Goal: Information Seeking & Learning: Learn about a topic

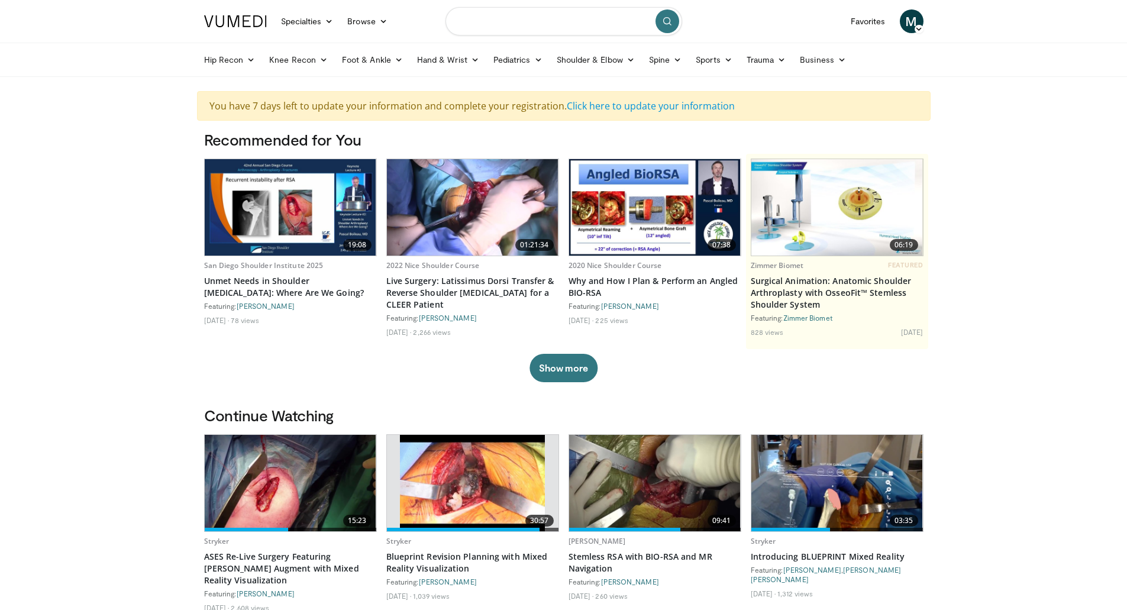
click at [553, 25] on input "Search topics, interventions" at bounding box center [563, 21] width 237 height 28
type input "**********"
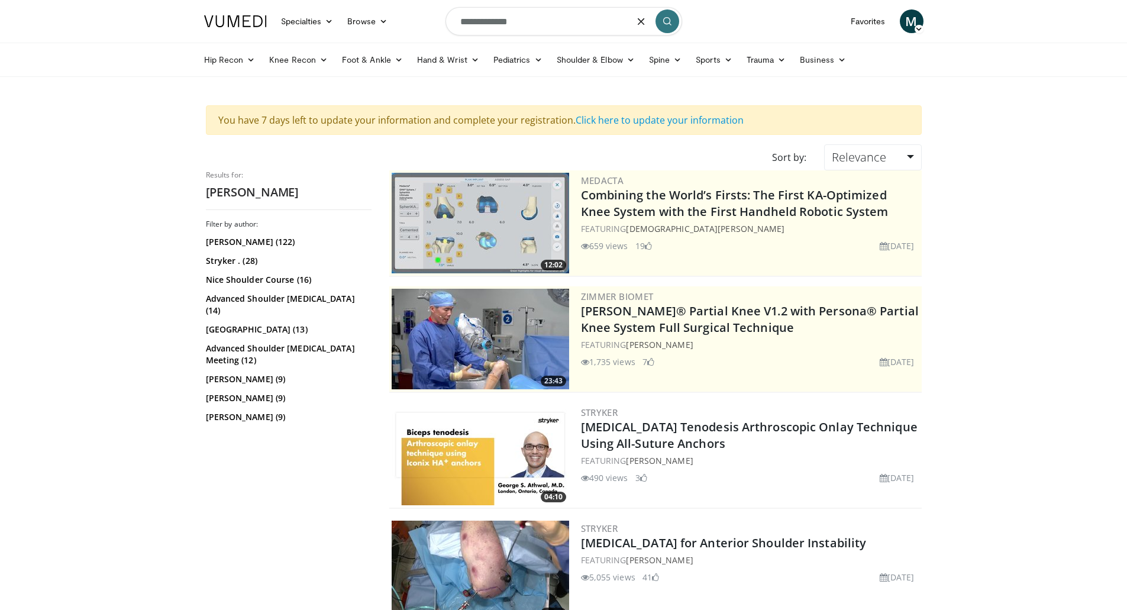
click at [533, 25] on input "**********" at bounding box center [563, 21] width 237 height 28
type input "**********"
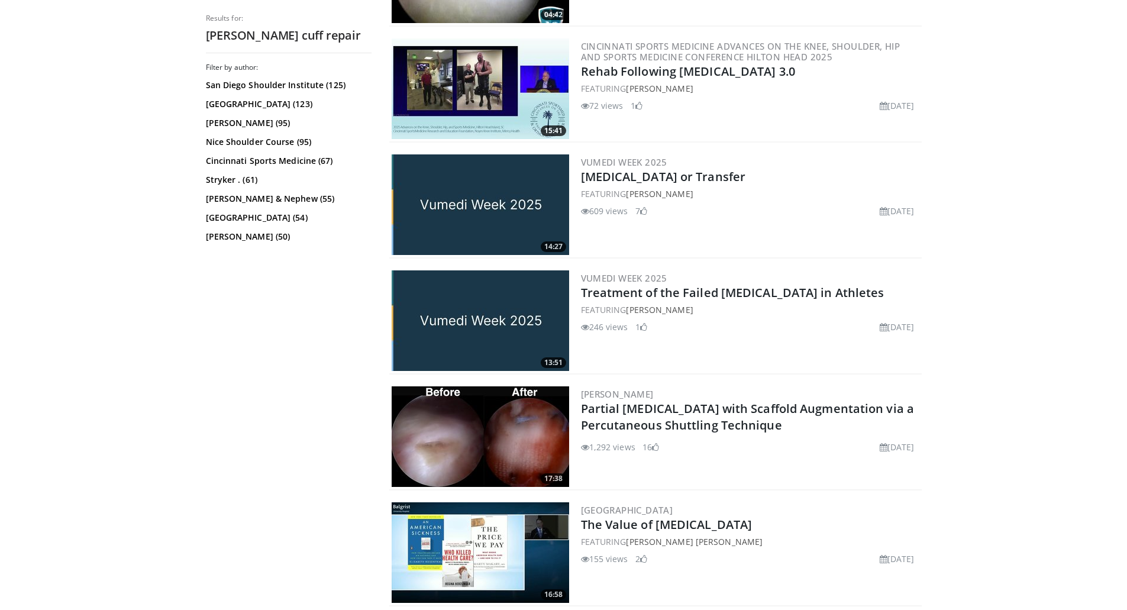
scroll to position [953, 0]
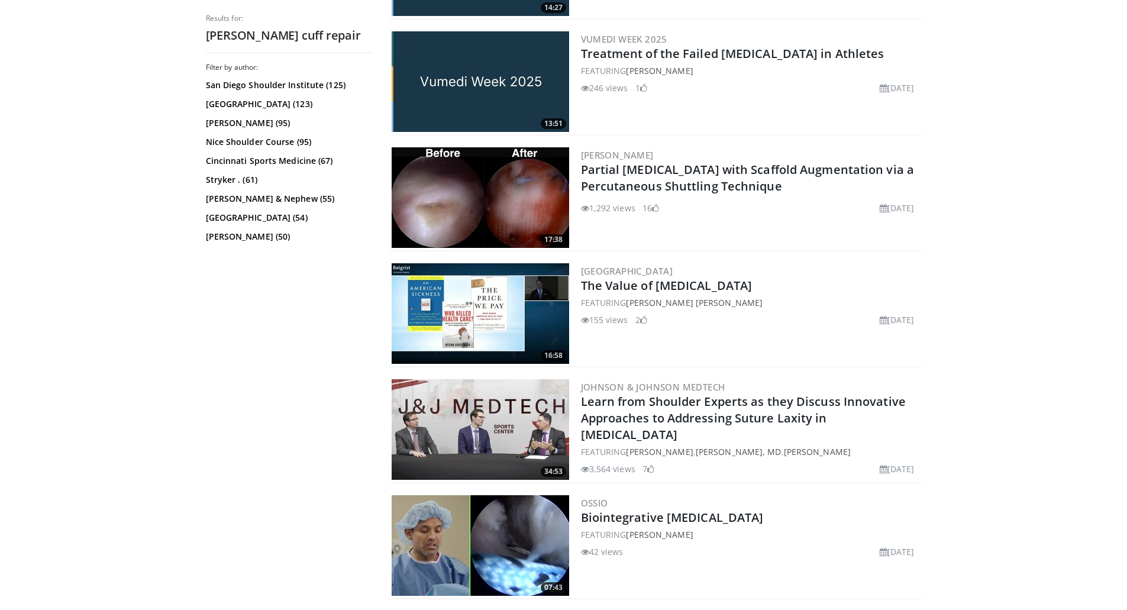
click at [524, 424] on img at bounding box center [480, 429] width 177 height 101
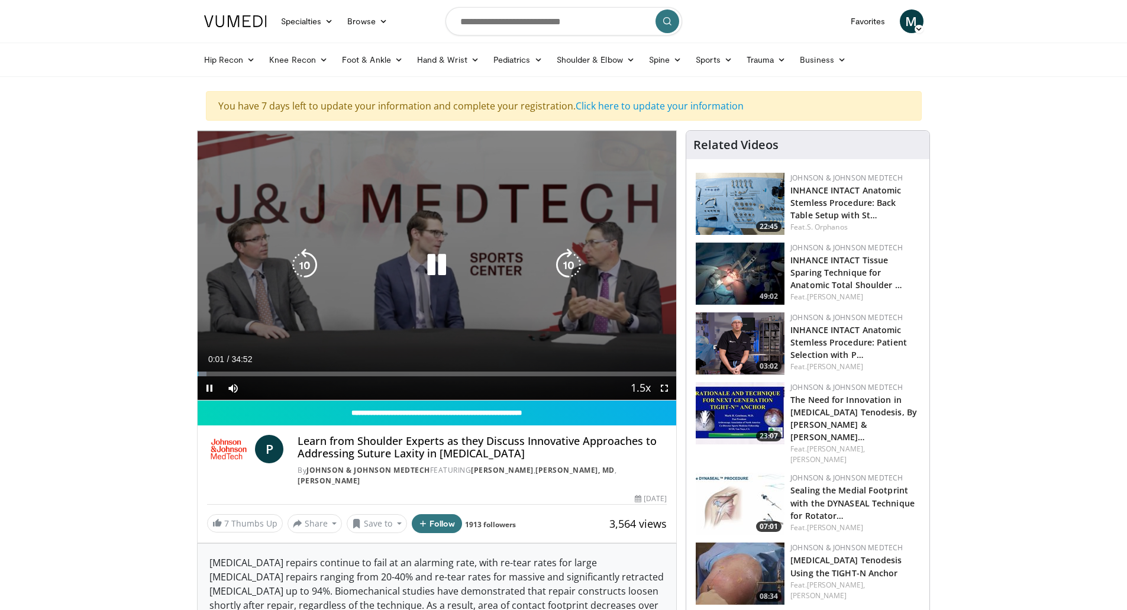
click at [431, 269] on icon "Video Player" at bounding box center [436, 264] width 33 height 33
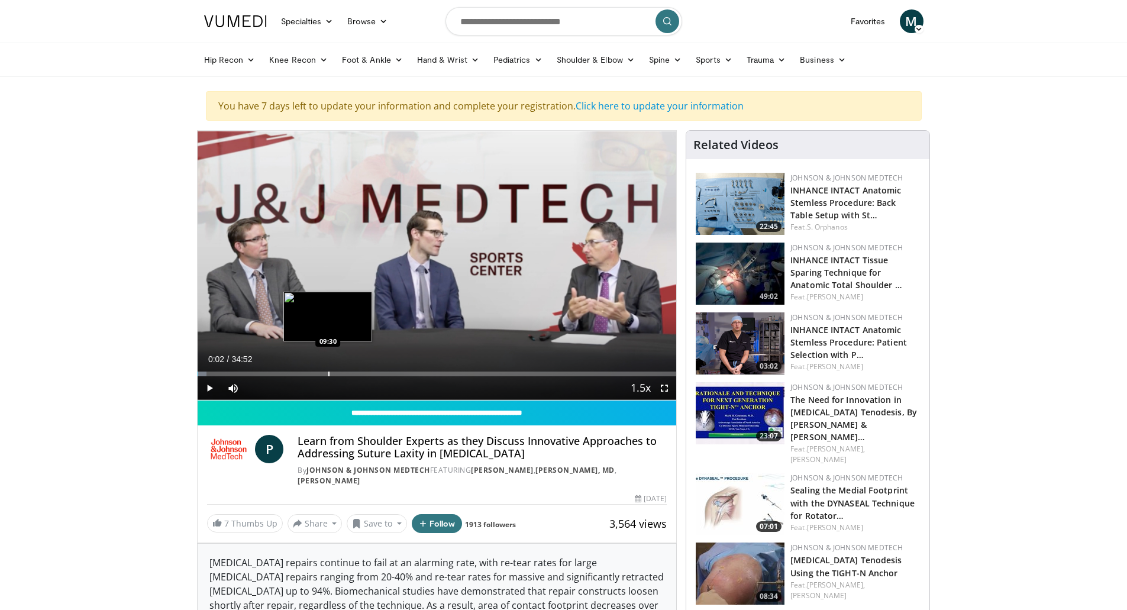
click at [327, 372] on div "Loaded : 1.89% 00:02 09:30" at bounding box center [437, 374] width 479 height 5
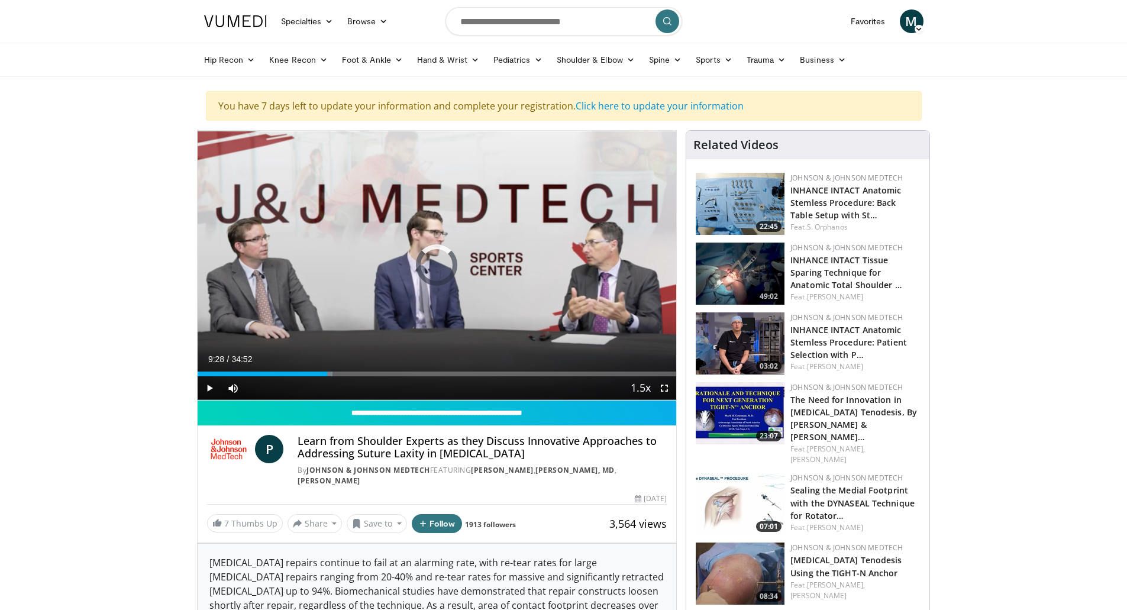
click at [379, 369] on div "Loaded : 28.20% 09:28 13:12" at bounding box center [437, 370] width 479 height 11
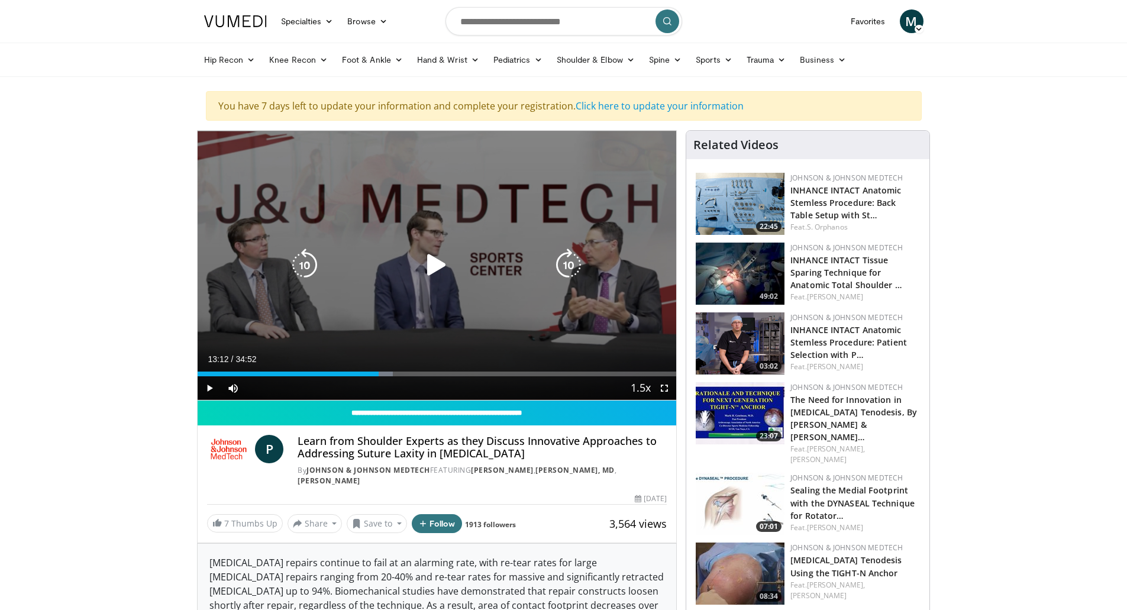
click at [460, 247] on div "10 seconds Tap to unmute" at bounding box center [437, 265] width 479 height 269
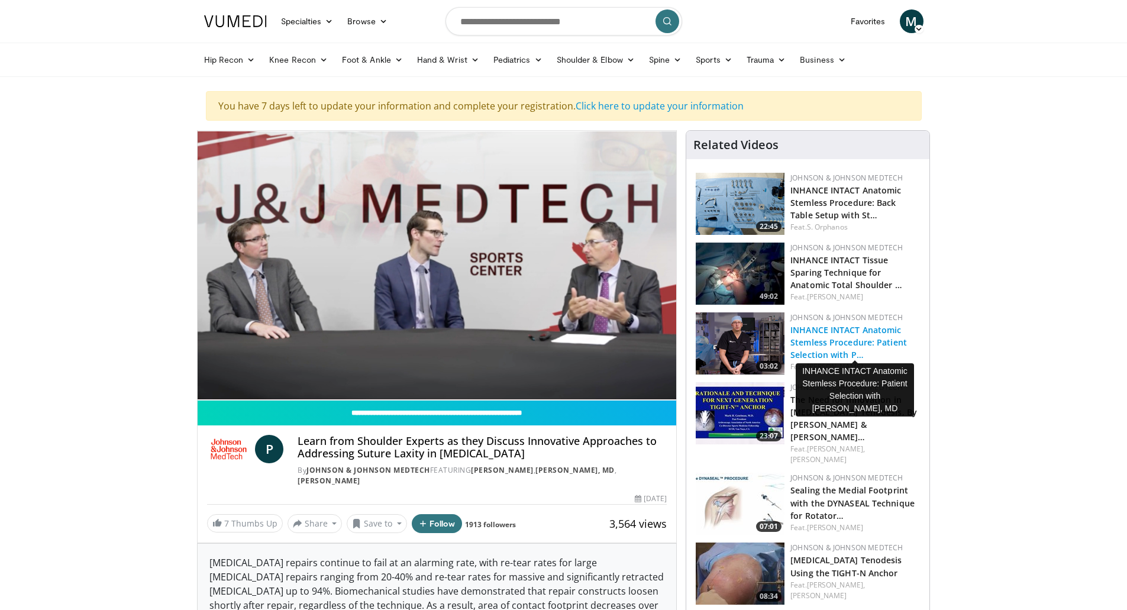
click at [818, 341] on link "INHANCE INTACT Anatomic Stemless Procedure: Patient Selection with P…" at bounding box center [848, 342] width 117 height 36
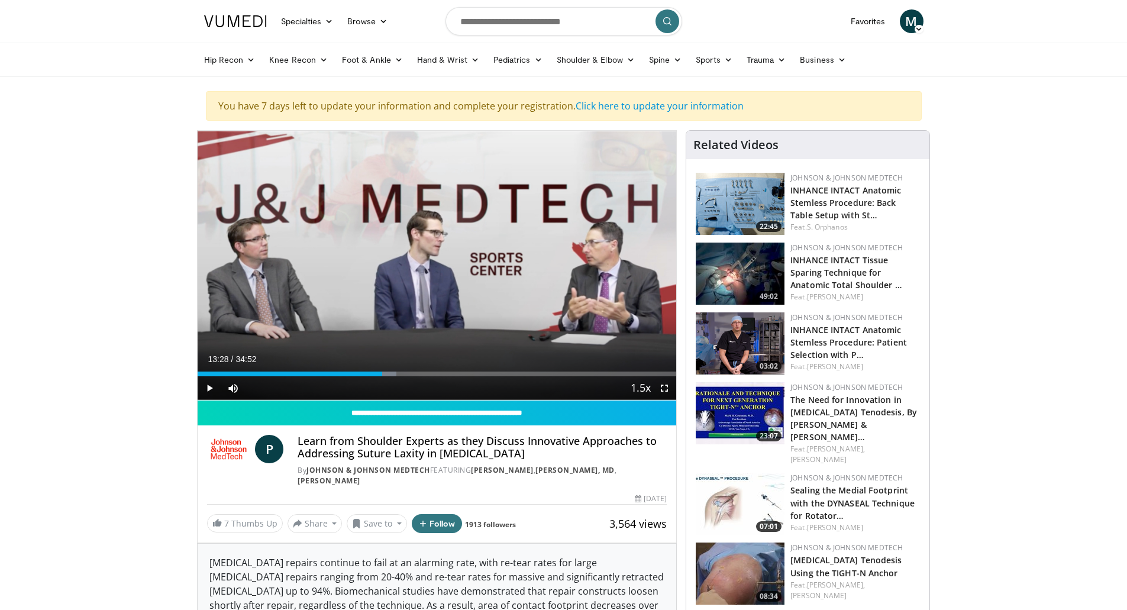
click at [752, 345] on img at bounding box center [740, 343] width 89 height 62
click at [768, 205] on img at bounding box center [740, 204] width 89 height 62
click at [823, 208] on h3 "INHANCE INTACT Anatomic Stemless Procedure: Back Table Setup with St…" at bounding box center [855, 201] width 130 height 37
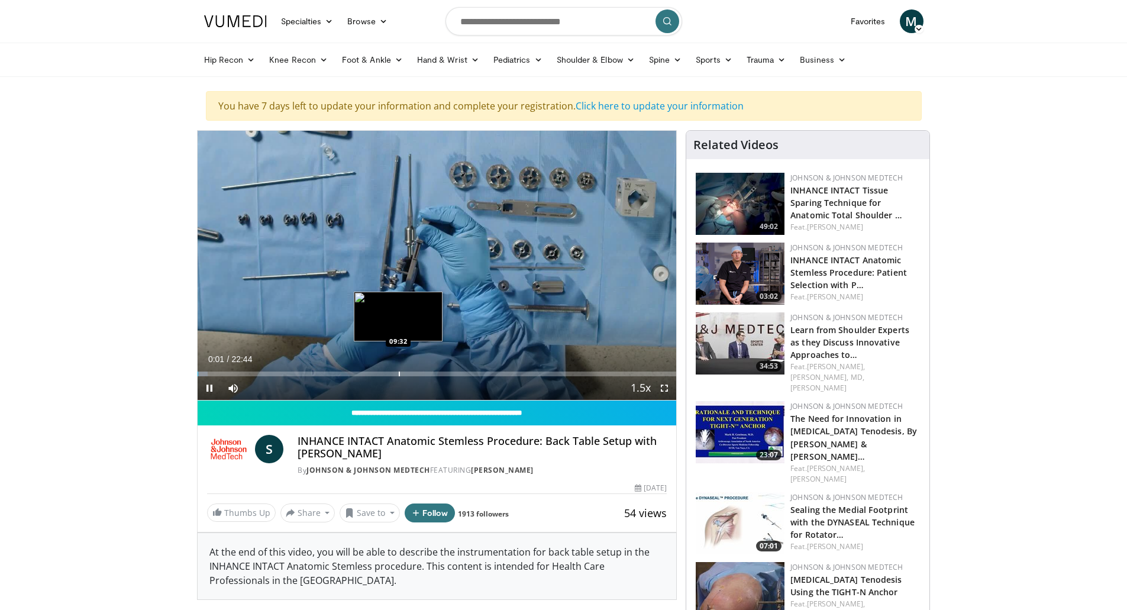
click at [399, 375] on div "Progress Bar" at bounding box center [399, 374] width 1 height 5
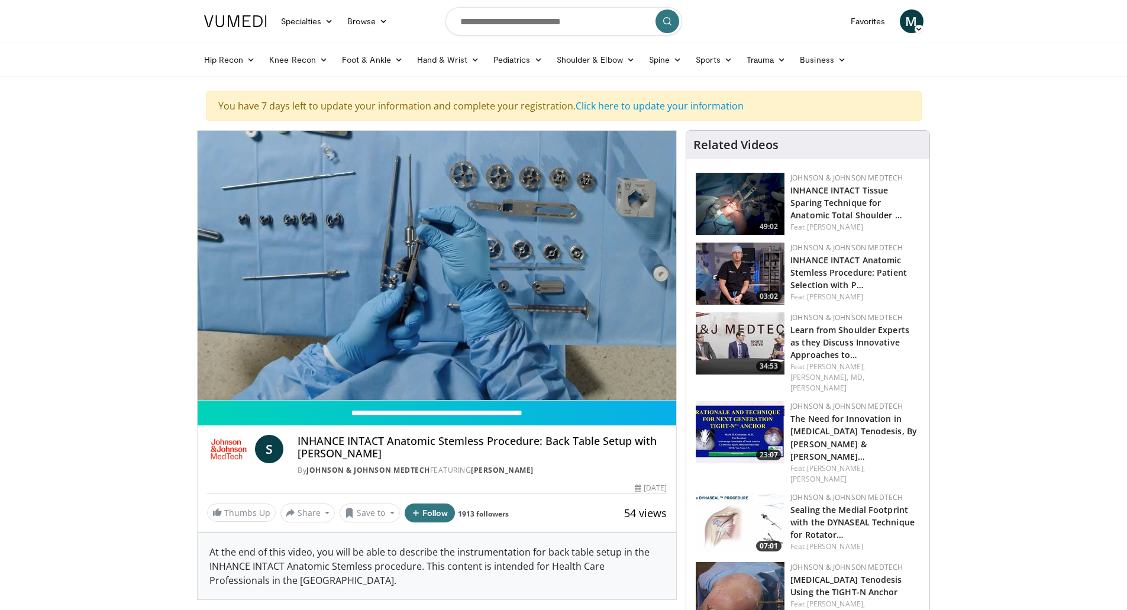
click at [511, 372] on video-js "**********" at bounding box center [437, 266] width 479 height 270
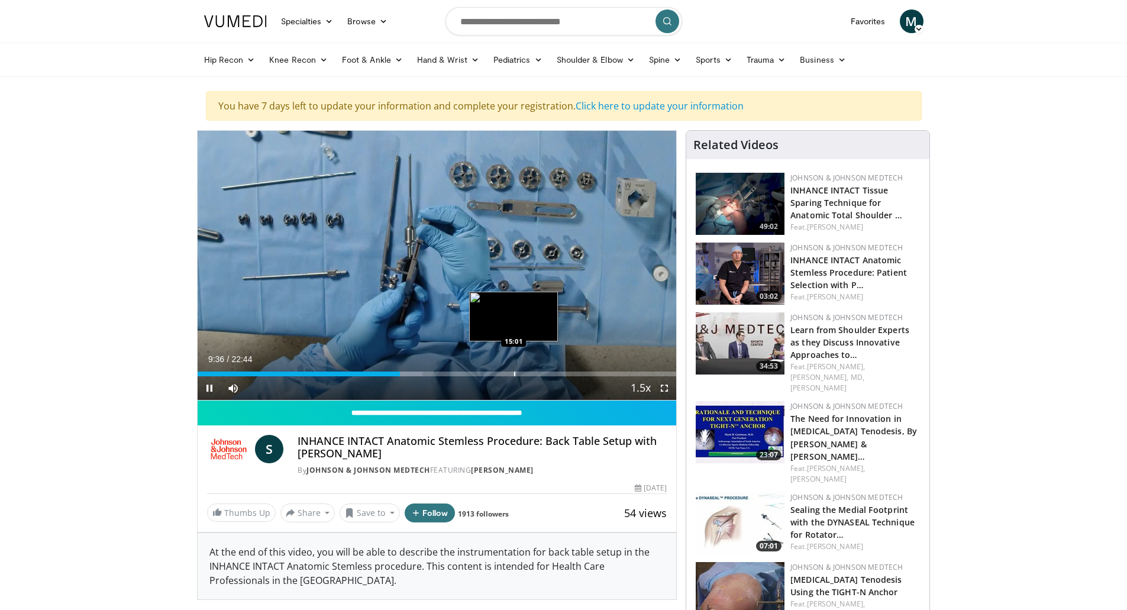
click at [514, 373] on div "Progress Bar" at bounding box center [514, 374] width 1 height 5
click at [205, 381] on span "Video Player" at bounding box center [210, 388] width 24 height 24
drag, startPoint x: 795, startPoint y: 109, endPoint x: 809, endPoint y: 112, distance: 14.6
drag, startPoint x: 809, startPoint y: 112, endPoint x: 1000, endPoint y: 64, distance: 197.1
click at [931, 64] on div "Hip Recon Hip [MEDICAL_DATA] Revision Hip [MEDICAL_DATA] Hip Preservation Knee …" at bounding box center [564, 59] width 734 height 33
